Goal: Transaction & Acquisition: Purchase product/service

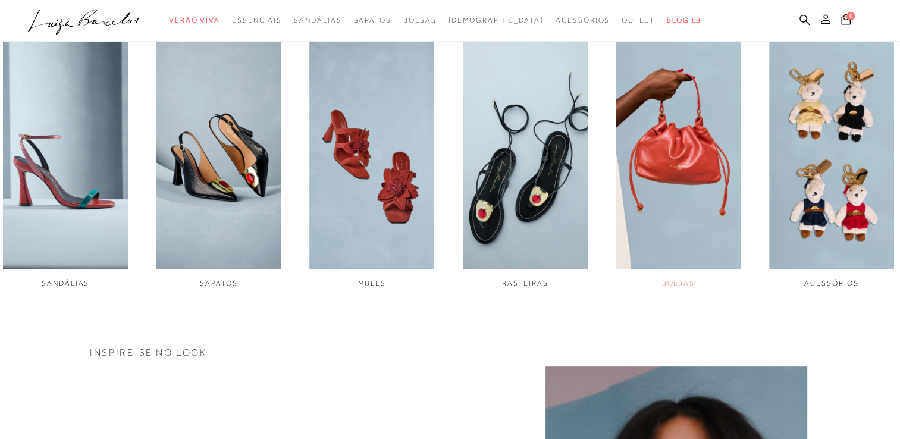
scroll to position [476, 0]
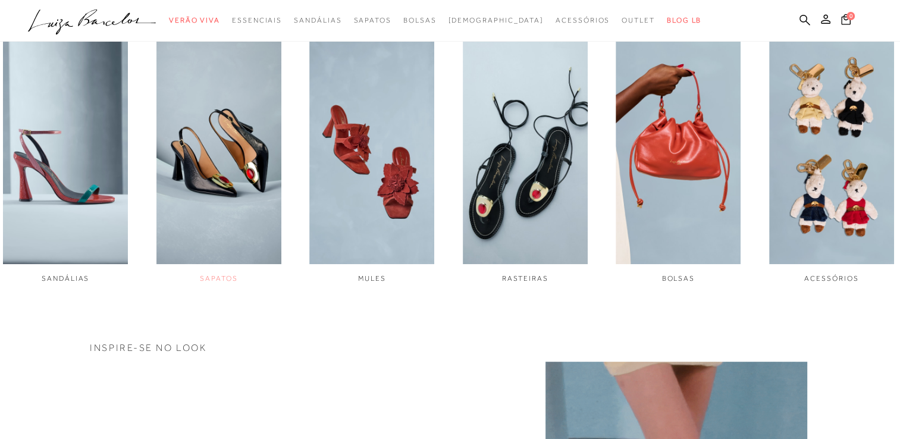
click at [226, 145] on img "2 / 6" at bounding box center [218, 147] width 125 height 234
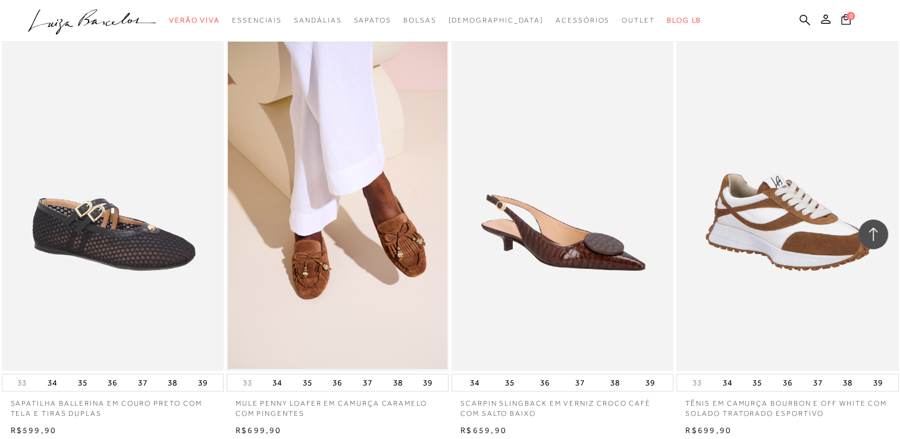
scroll to position [1784, 0]
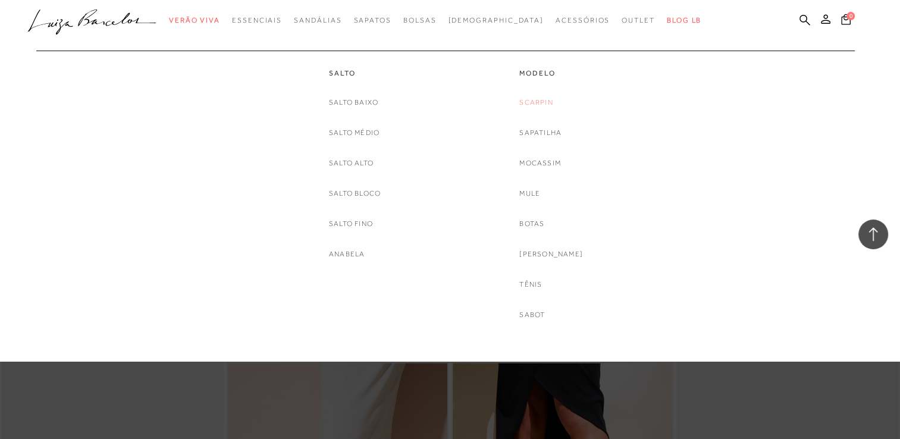
click at [539, 102] on link "Scarpin" at bounding box center [535, 102] width 33 height 12
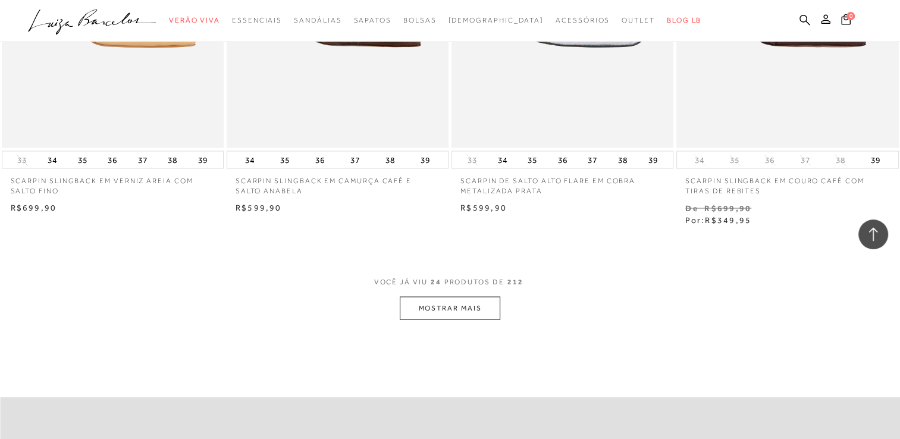
scroll to position [2378, 0]
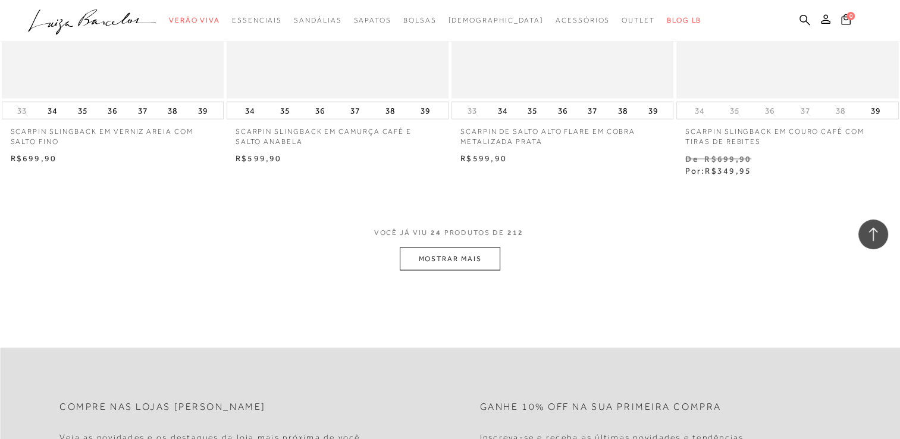
click at [465, 248] on button "MOSTRAR MAIS" at bounding box center [450, 258] width 100 height 23
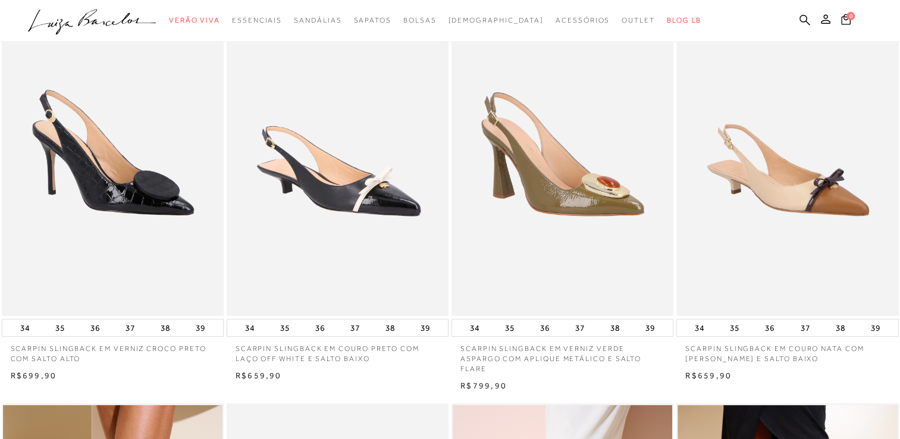
scroll to position [83, 0]
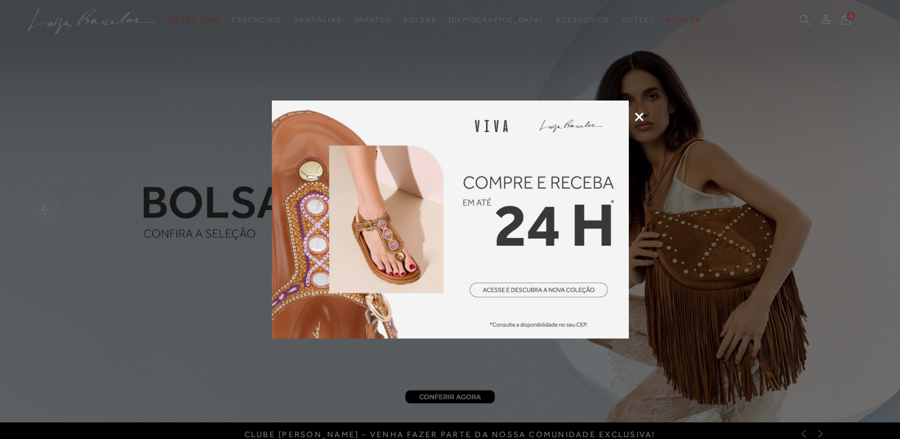
click at [639, 114] on icon at bounding box center [638, 116] width 9 height 9
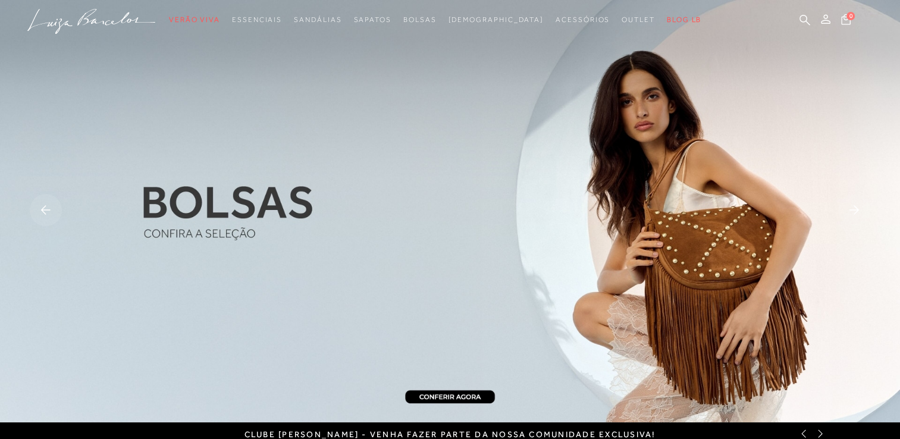
click at [756, 253] on img at bounding box center [450, 211] width 900 height 422
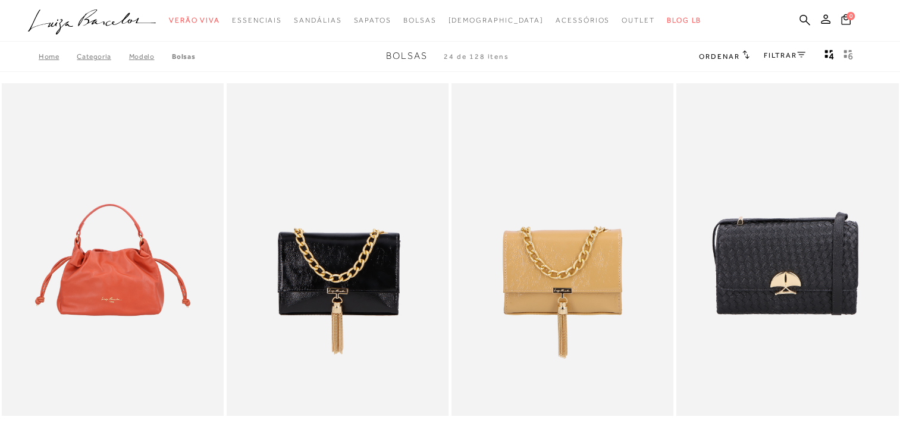
click at [797, 54] on icon at bounding box center [801, 55] width 8 height 6
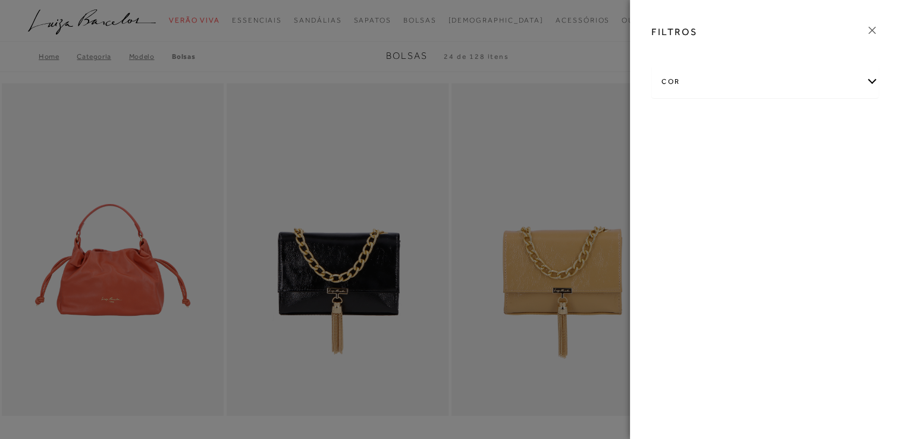
click at [819, 86] on div "cor" at bounding box center [765, 82] width 226 height 32
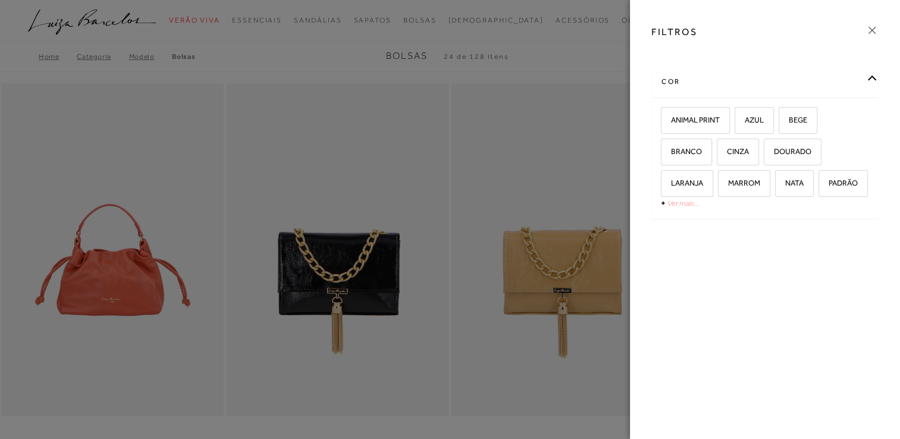
click at [683, 205] on link "Ver mais..." at bounding box center [683, 203] width 32 height 9
click at [851, 231] on div "ANIMAL PRINT AZUL BEGE -" at bounding box center [765, 174] width 226 height 152
click at [489, 187] on div at bounding box center [450, 219] width 900 height 439
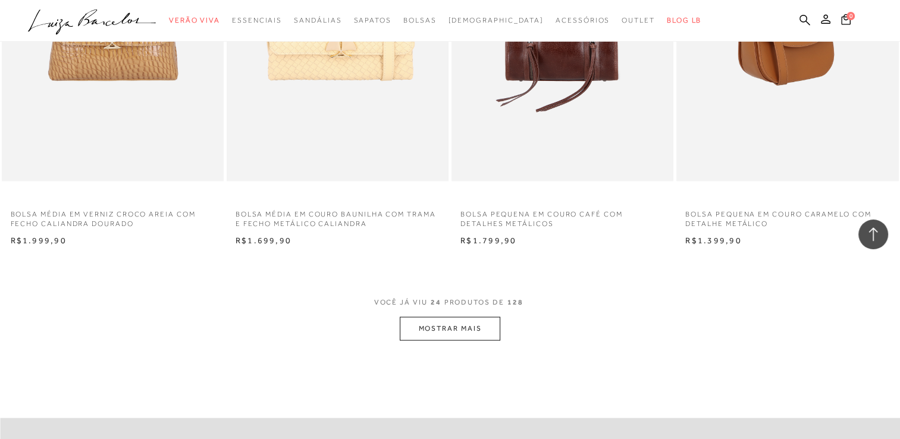
scroll to position [2438, 0]
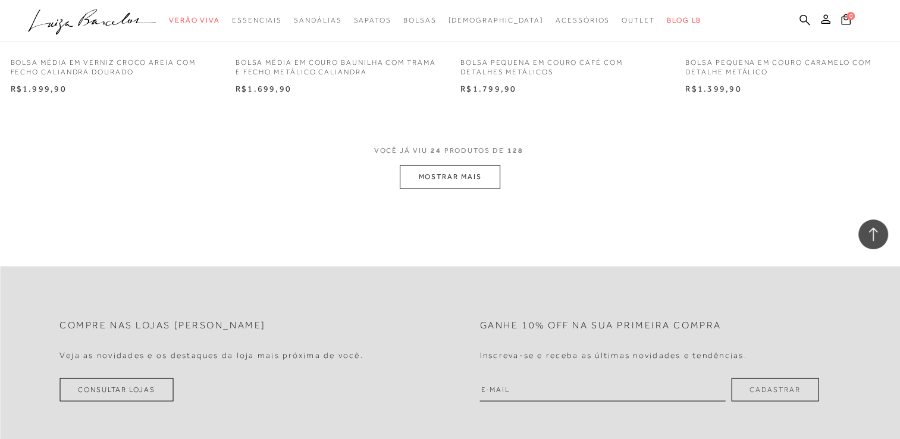
click at [497, 179] on button "MOSTRAR MAIS" at bounding box center [450, 176] width 100 height 23
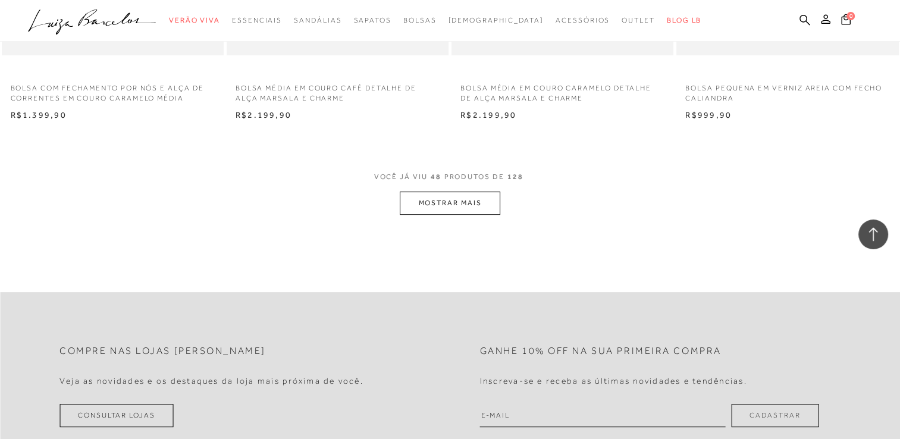
scroll to position [4876, 0]
click at [477, 207] on button "MOSTRAR MAIS" at bounding box center [450, 201] width 100 height 23
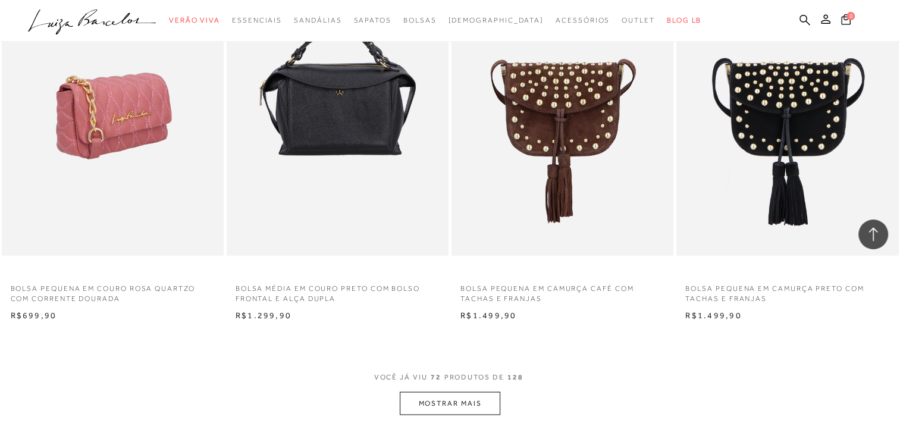
scroll to position [7135, 0]
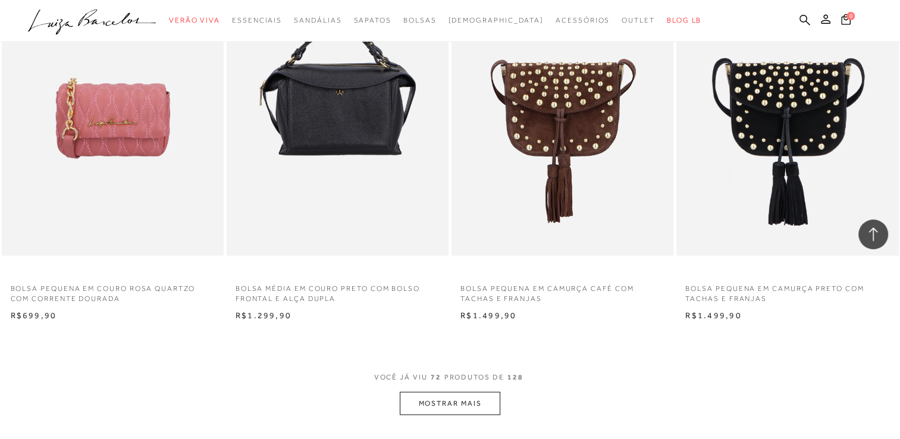
click at [462, 404] on button "MOSTRAR MAIS" at bounding box center [450, 403] width 100 height 23
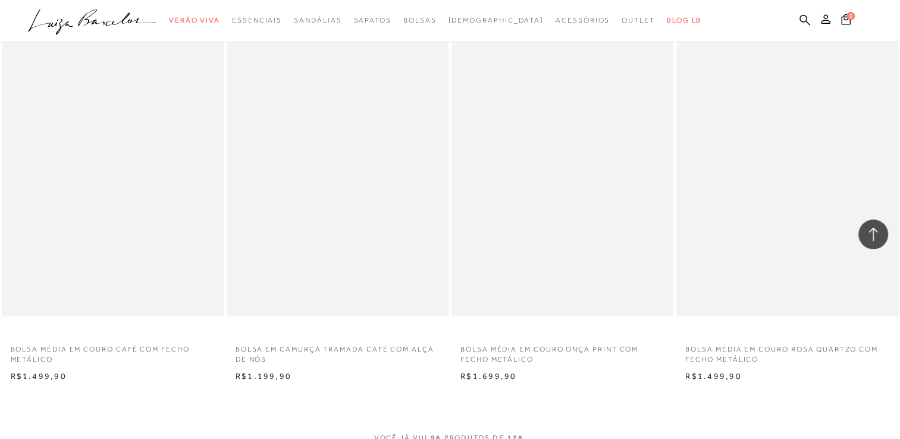
scroll to position [9633, 0]
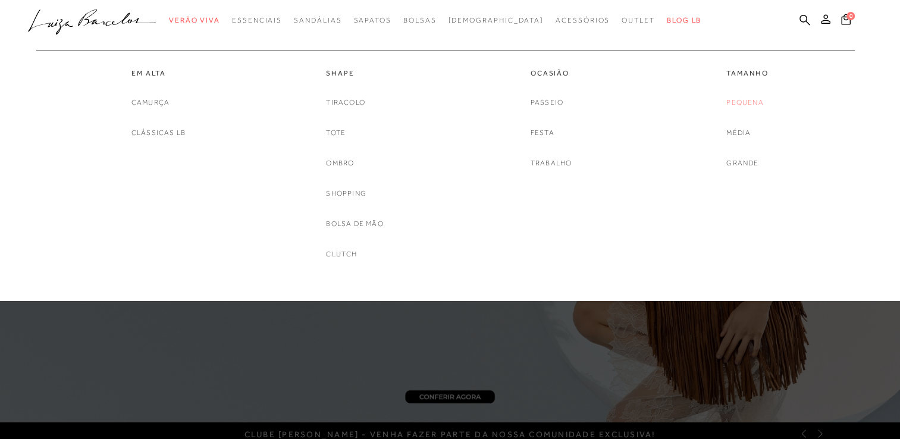
click at [747, 98] on link "Pequena" at bounding box center [744, 102] width 37 height 12
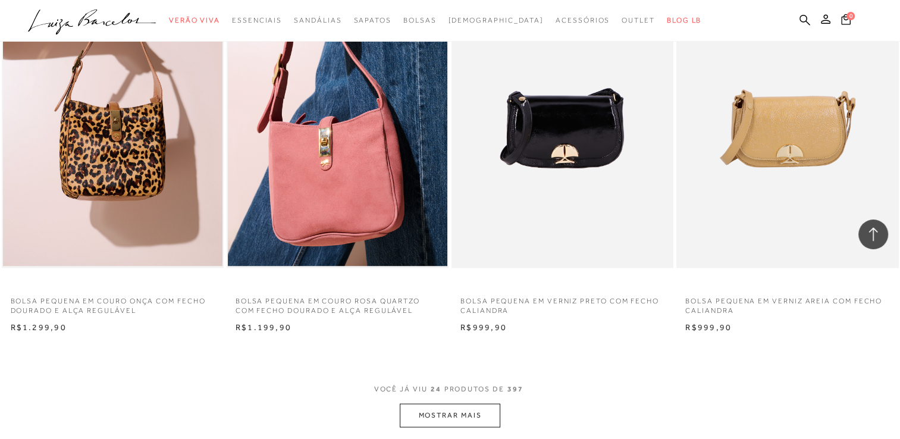
scroll to position [2438, 0]
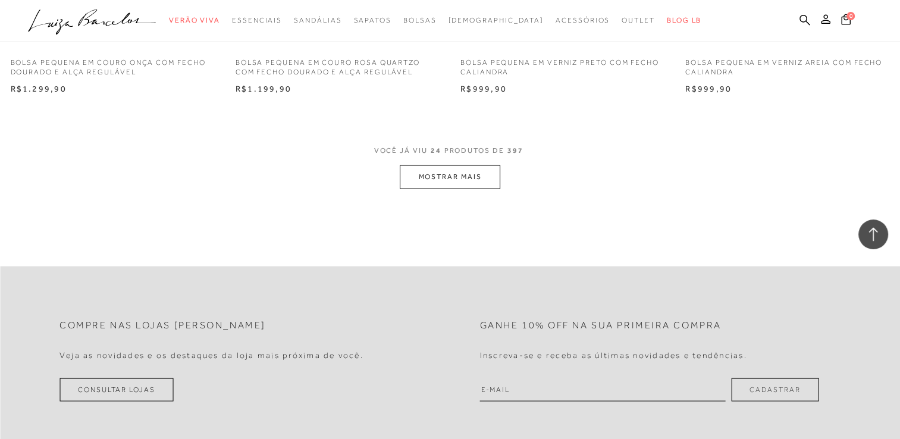
click at [473, 180] on button "MOSTRAR MAIS" at bounding box center [450, 176] width 100 height 23
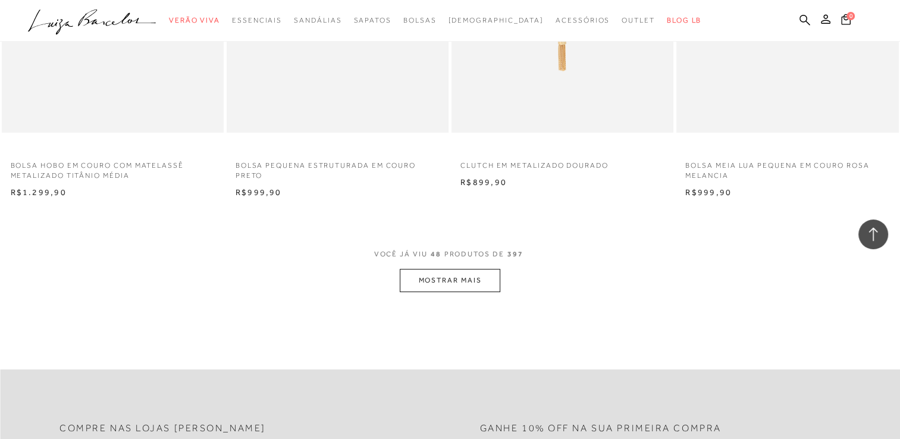
scroll to position [4876, 0]
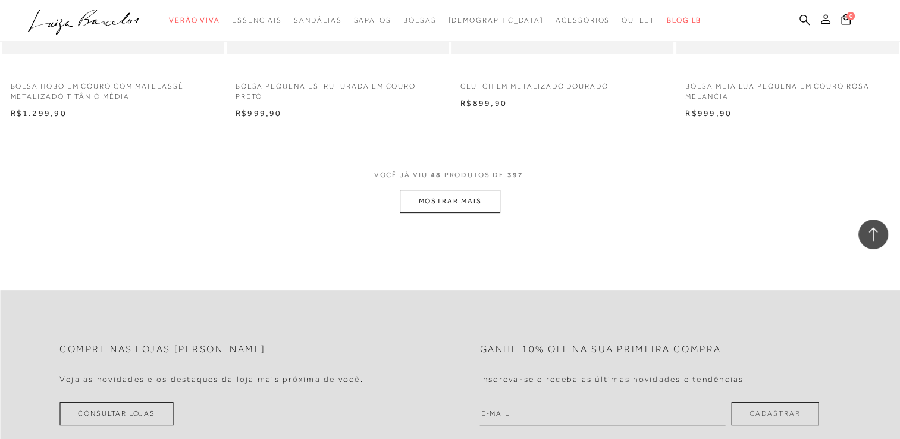
click at [454, 191] on button "MOSTRAR MAIS" at bounding box center [450, 201] width 100 height 23
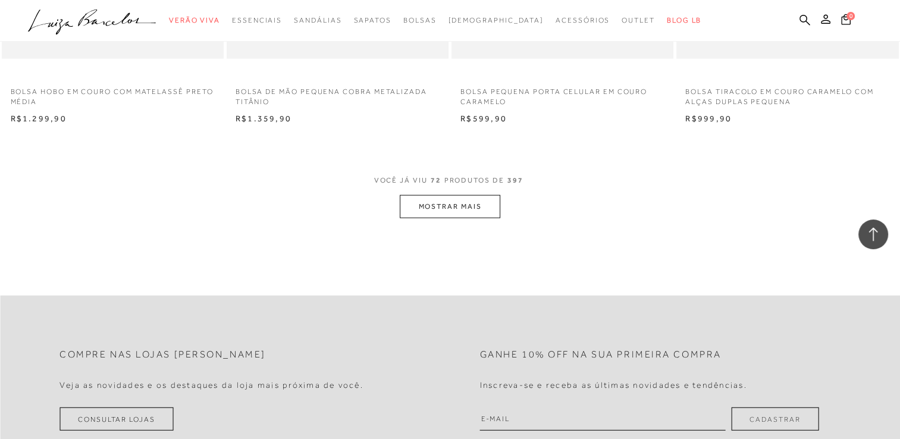
scroll to position [7433, 0]
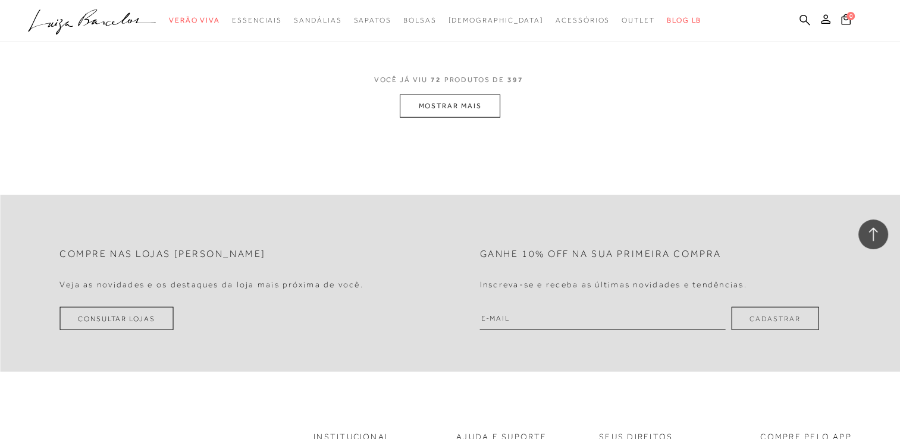
click at [488, 108] on button "MOSTRAR MAIS" at bounding box center [450, 106] width 100 height 23
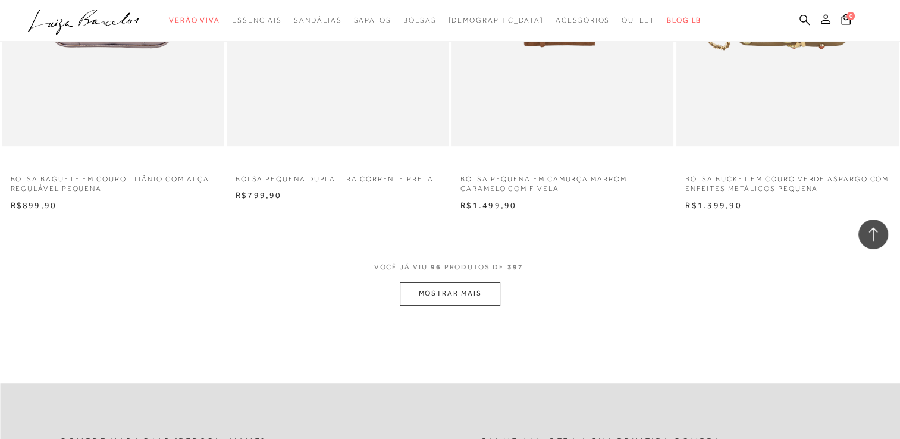
scroll to position [9752, 0]
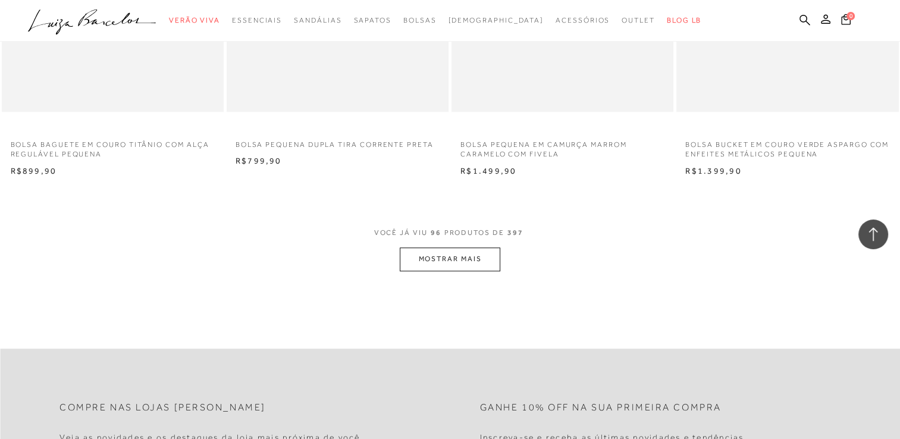
click at [459, 266] on button "MOSTRAR MAIS" at bounding box center [450, 258] width 100 height 23
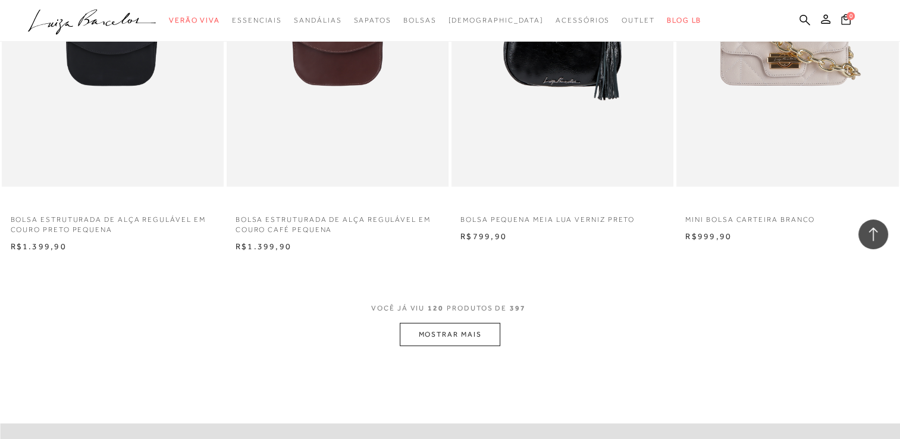
scroll to position [12190, 0]
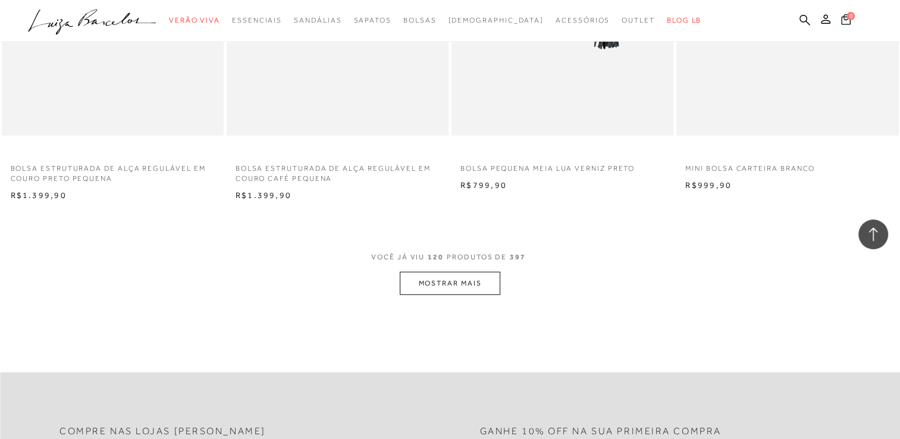
click at [480, 279] on button "MOSTRAR MAIS" at bounding box center [450, 283] width 100 height 23
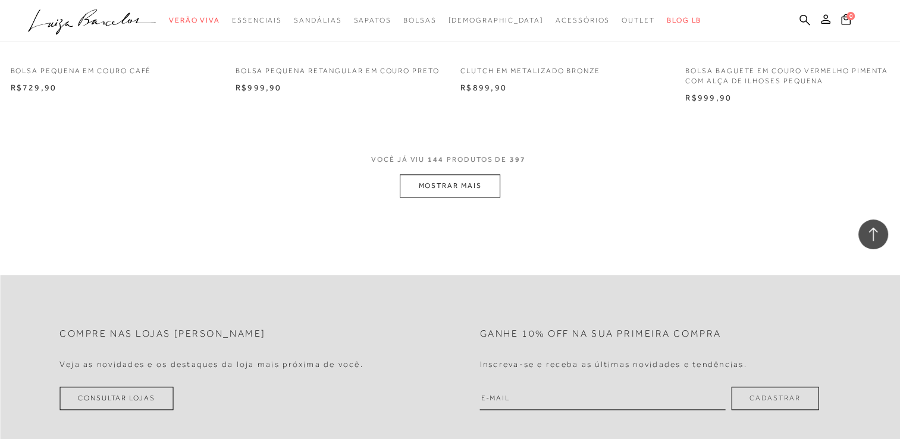
scroll to position [14747, 0]
click at [477, 182] on button "MOSTRAR MAIS" at bounding box center [450, 188] width 100 height 23
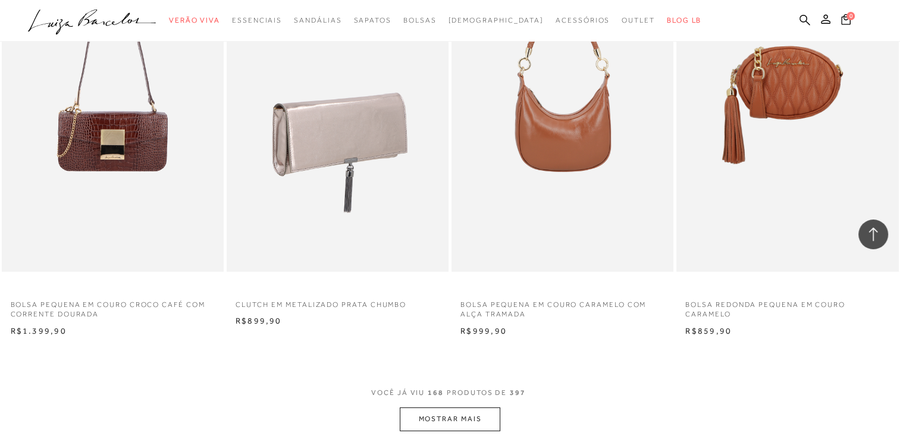
scroll to position [17006, 0]
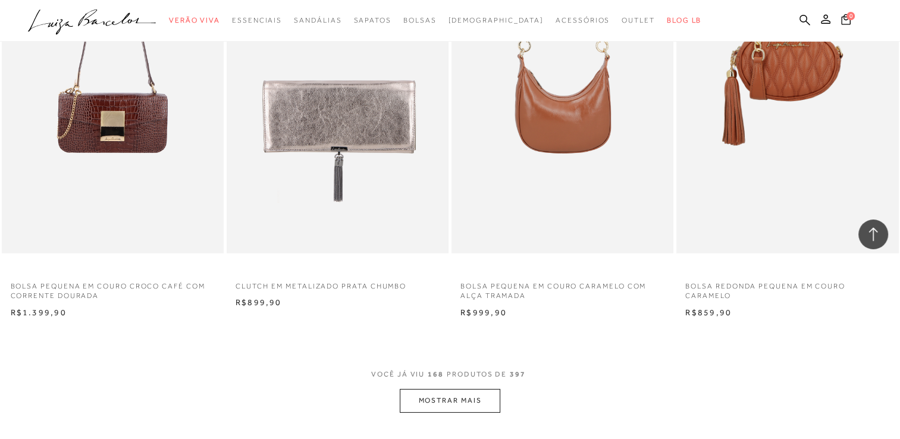
click at [466, 398] on button "MOSTRAR MAIS" at bounding box center [450, 400] width 100 height 23
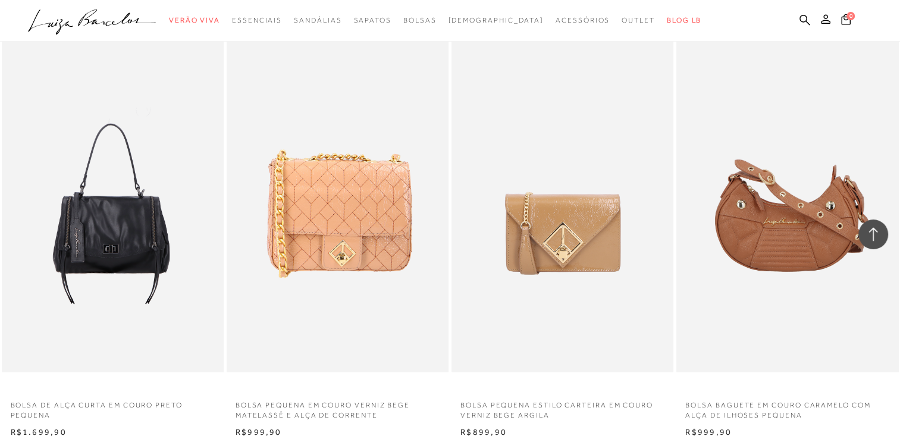
scroll to position [0, 0]
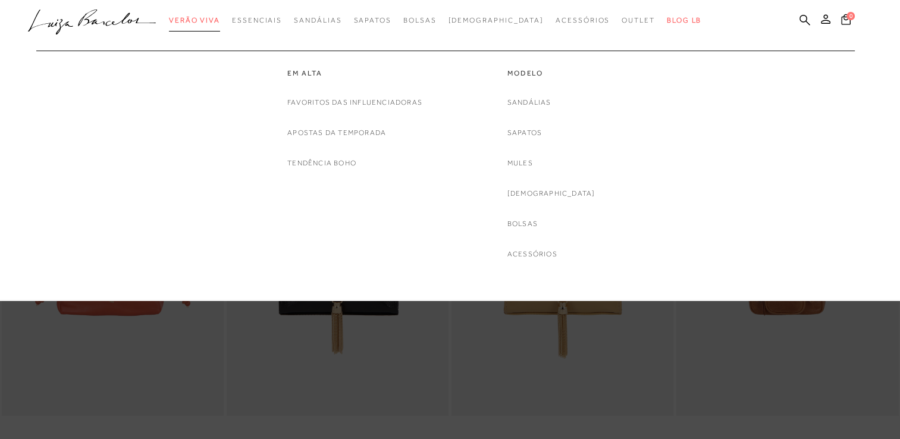
click at [220, 20] on span "Verão Viva" at bounding box center [194, 20] width 51 height 8
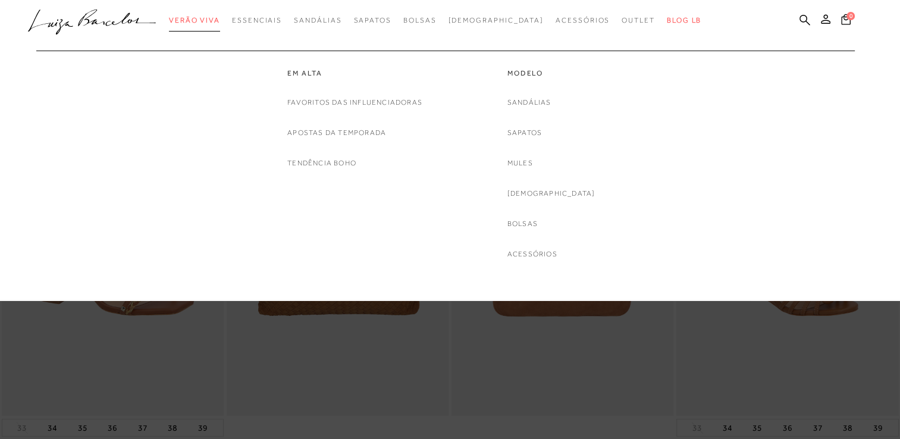
click at [220, 16] on span "Verão Viva" at bounding box center [194, 20] width 51 height 8
click at [309, 75] on link "Em alta" at bounding box center [354, 73] width 135 height 10
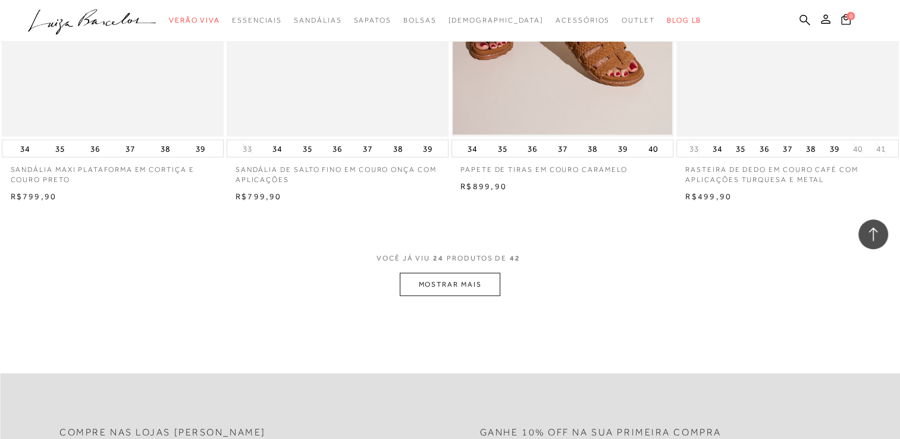
scroll to position [2378, 0]
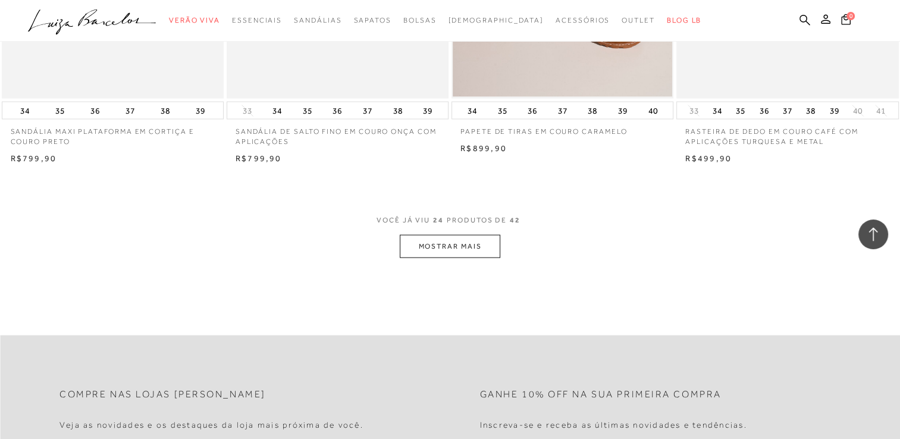
click at [446, 244] on button "MOSTRAR MAIS" at bounding box center [450, 246] width 100 height 23
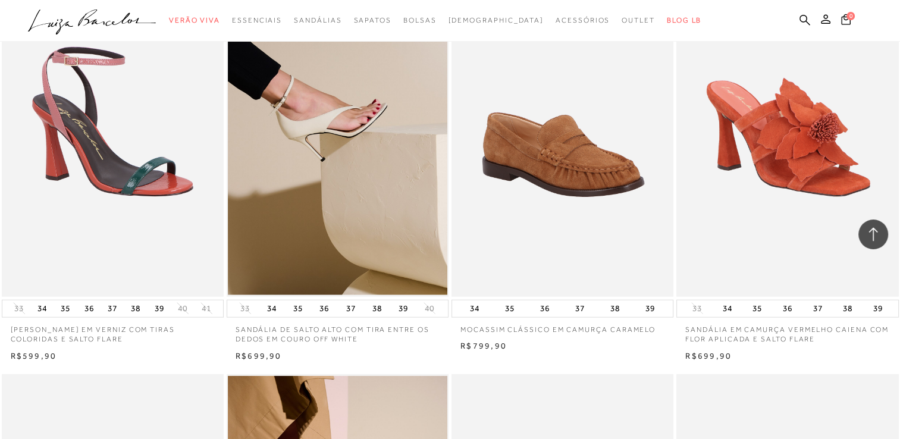
scroll to position [2973, 0]
